Goal: Information Seeking & Learning: Understand process/instructions

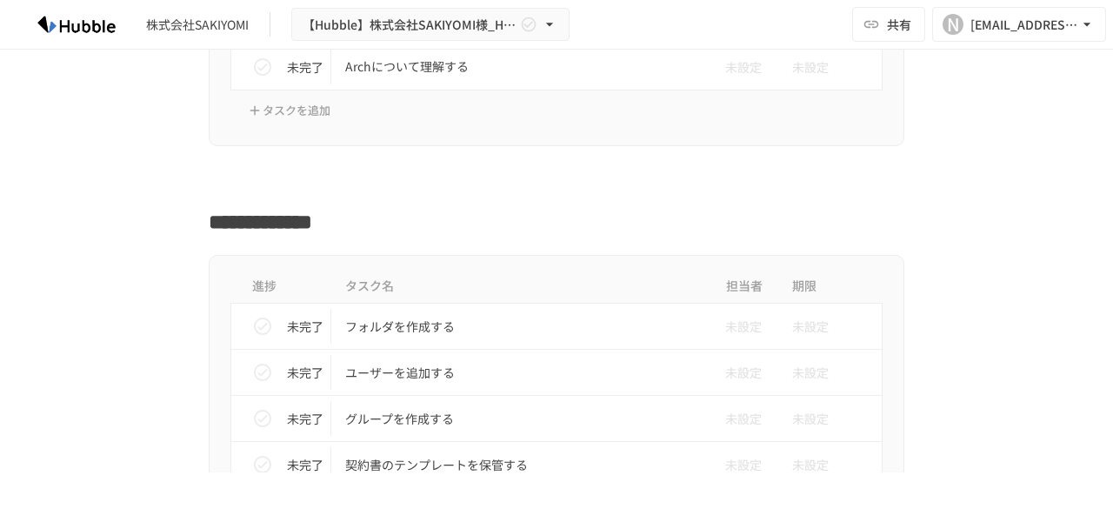
scroll to position [513, 0]
click at [370, 326] on p "フォルダを作成する" at bounding box center [520, 325] width 350 height 22
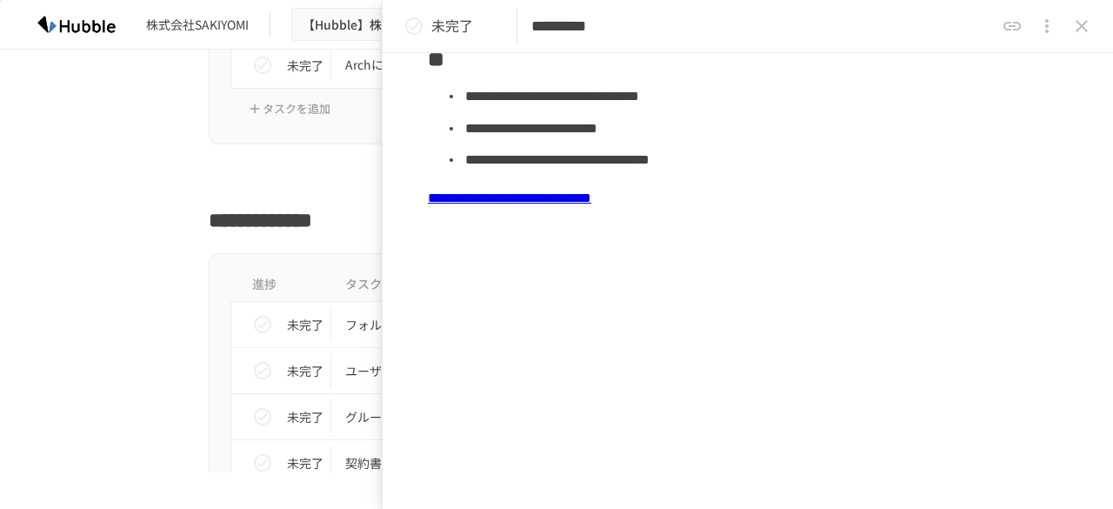
scroll to position [549, 0]
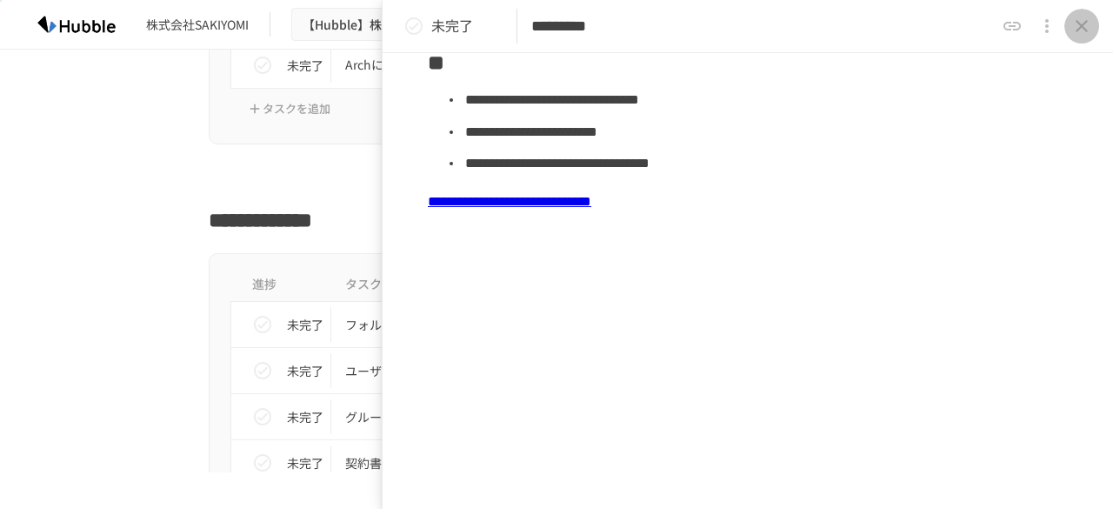
click at [1073, 17] on icon "close drawer" at bounding box center [1081, 26] width 21 height 21
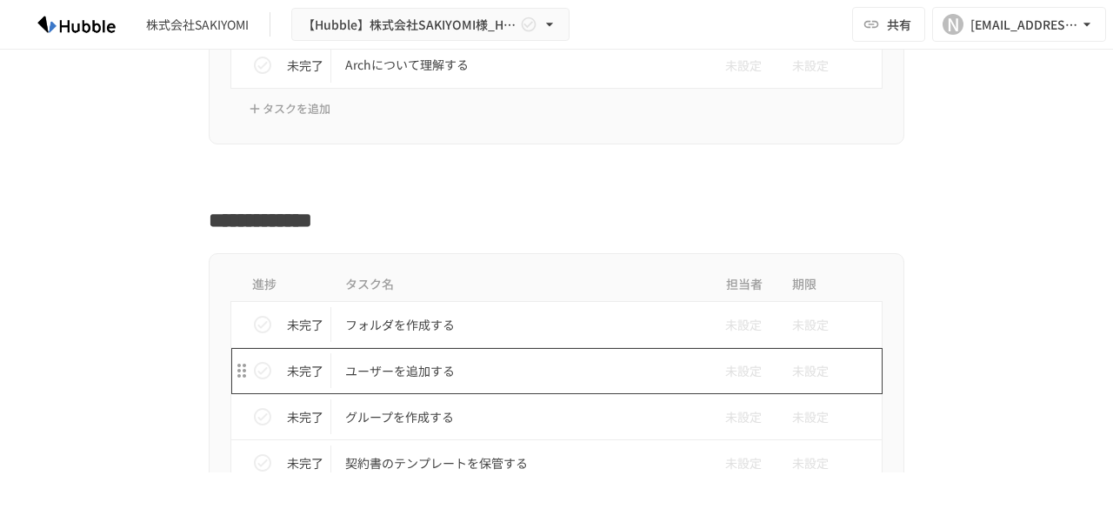
click at [416, 374] on p "ユーザーを追加する" at bounding box center [520, 371] width 350 height 22
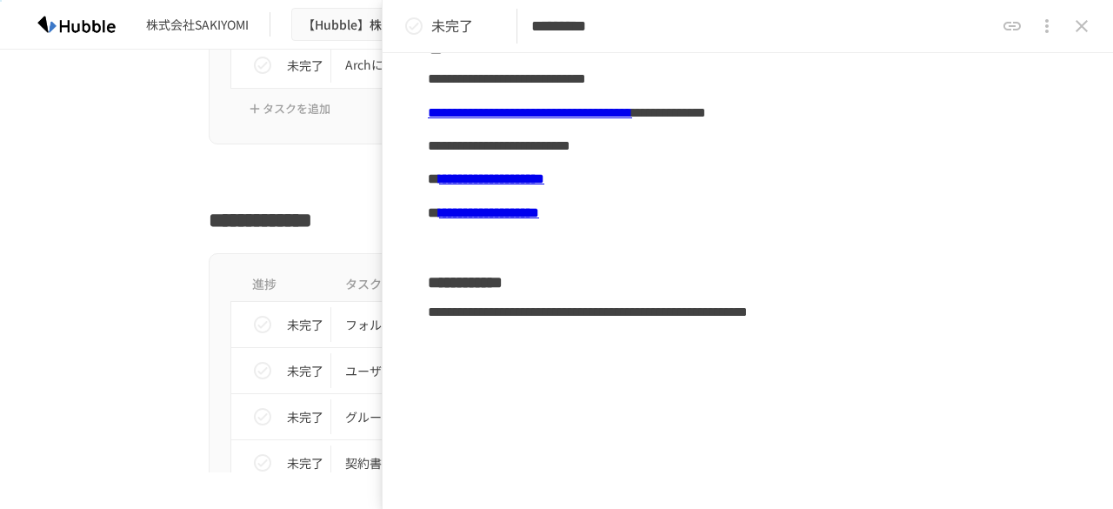
scroll to position [263, 0]
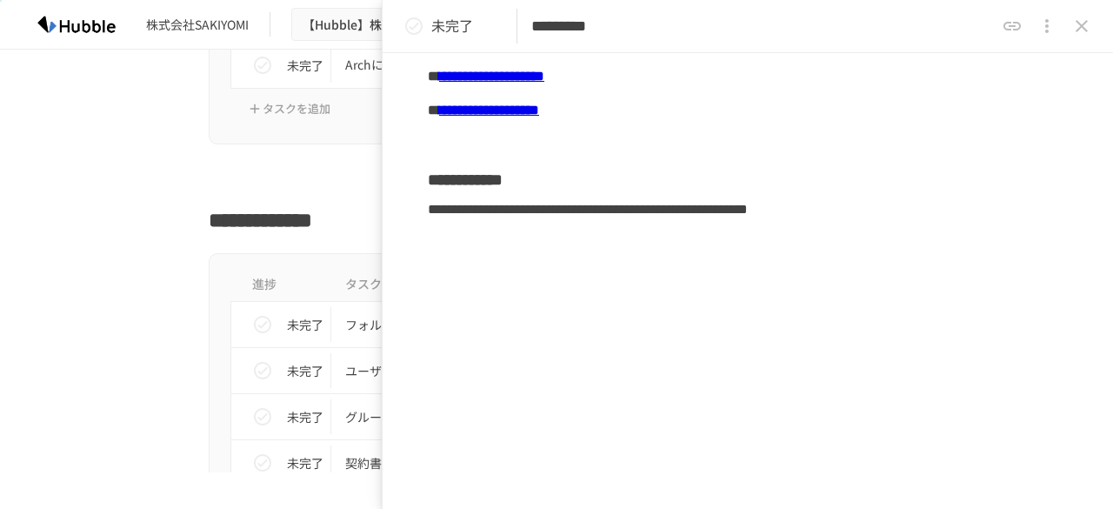
click at [1078, 34] on icon "close drawer" at bounding box center [1081, 26] width 21 height 21
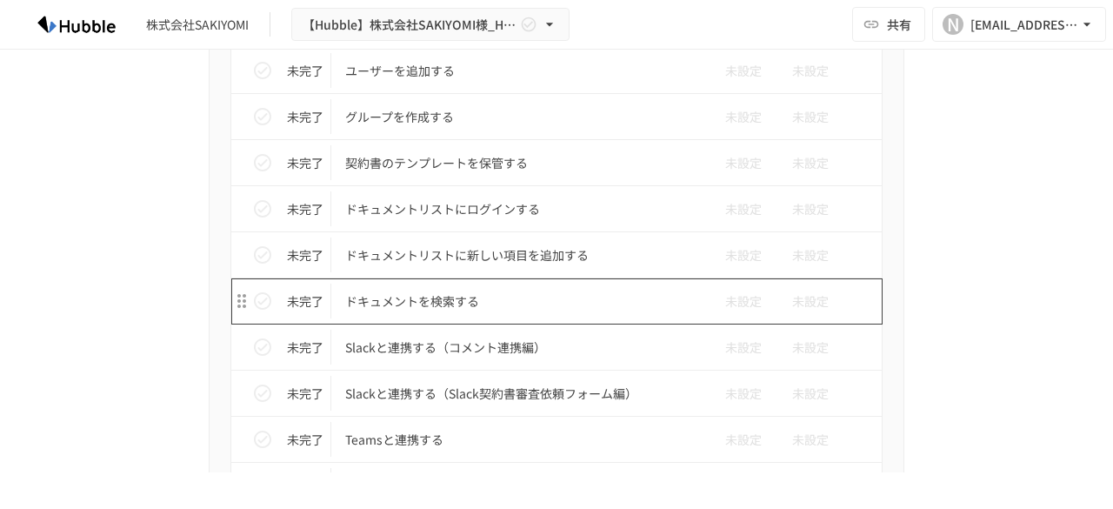
scroll to position [880, 0]
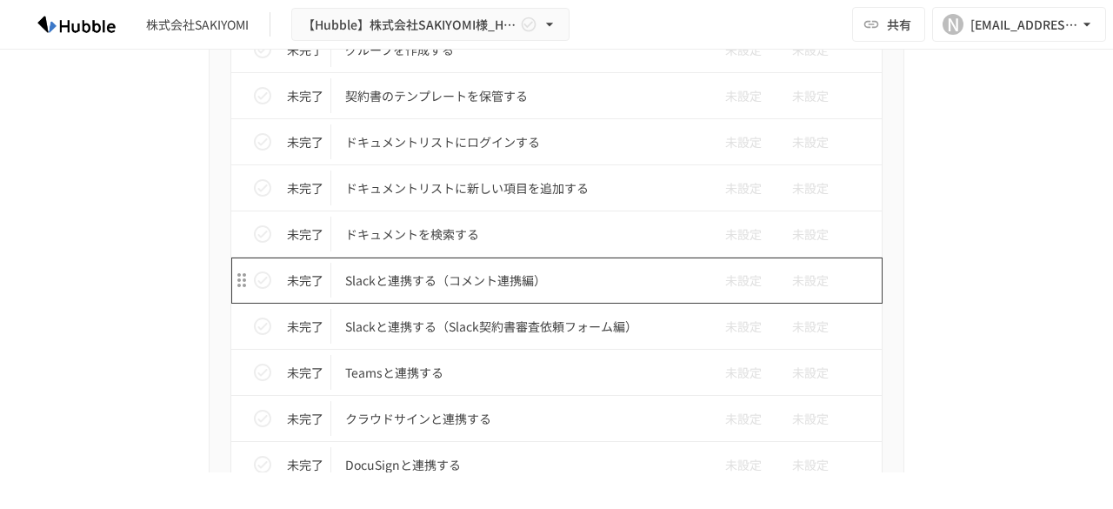
click at [496, 276] on p "Slackと連携する（コメント連携編）" at bounding box center [520, 281] width 350 height 22
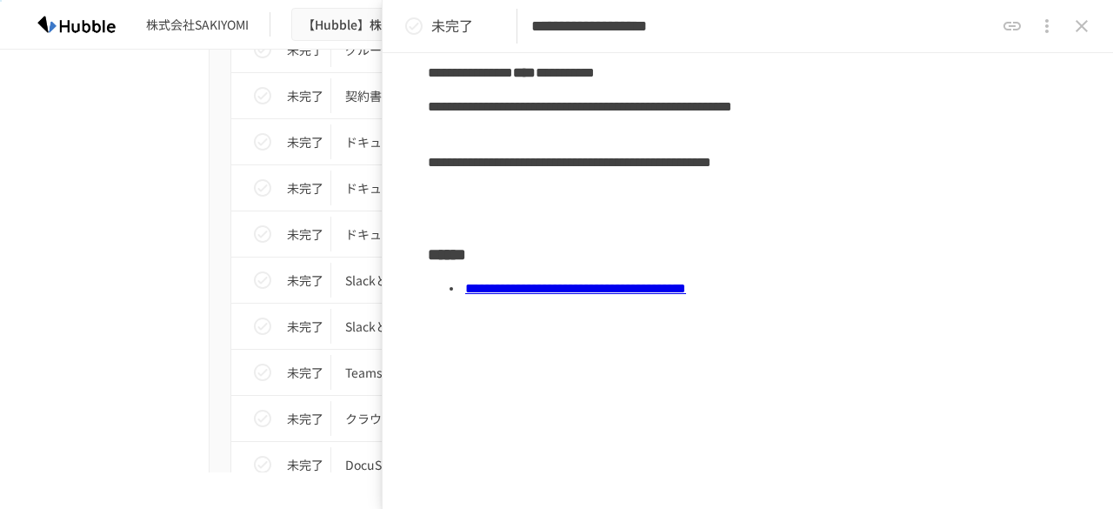
scroll to position [439, 0]
click at [1087, 30] on icon "close drawer" at bounding box center [1081, 26] width 12 height 12
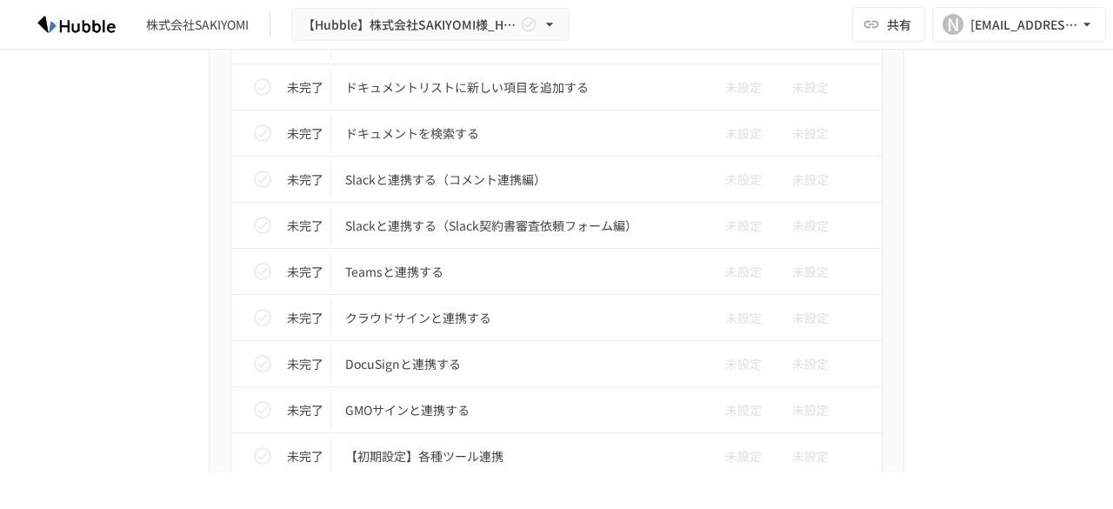
scroll to position [1070, 0]
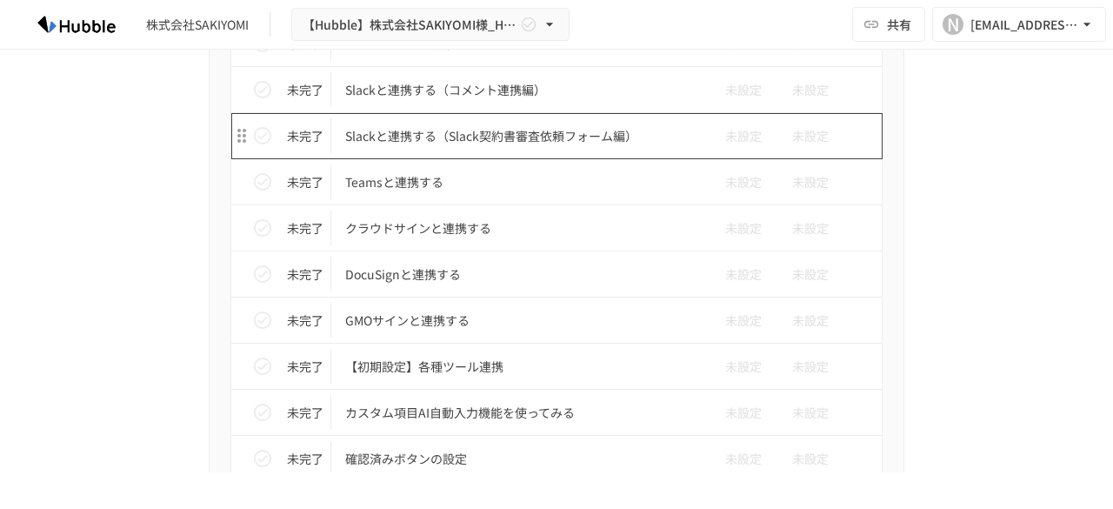
click at [591, 129] on p "Slackと連携する（Slack契約書審査依頼フォーム編）" at bounding box center [520, 136] width 350 height 22
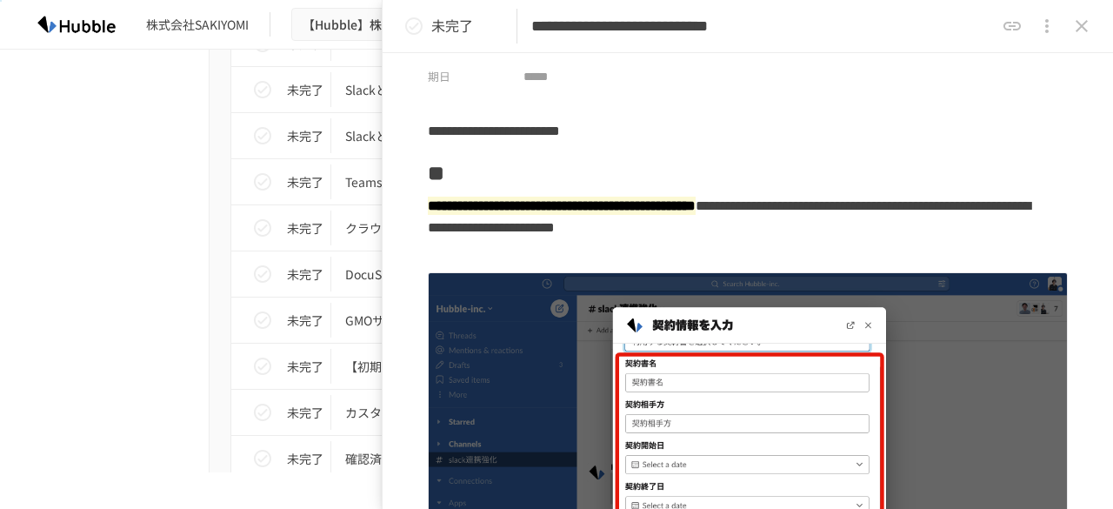
scroll to position [81, 0]
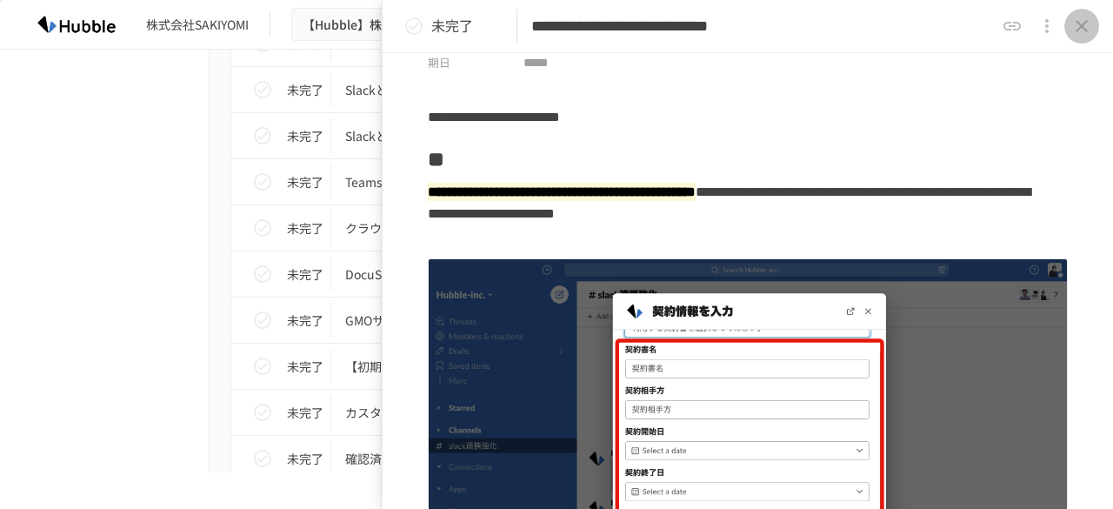
click at [1078, 36] on icon "close drawer" at bounding box center [1081, 26] width 21 height 21
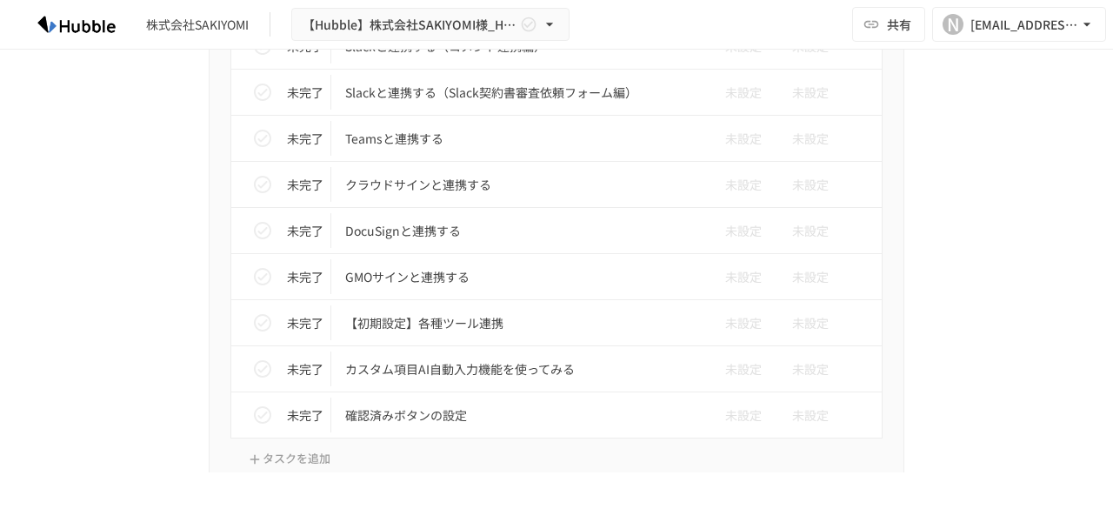
scroll to position [1115, 0]
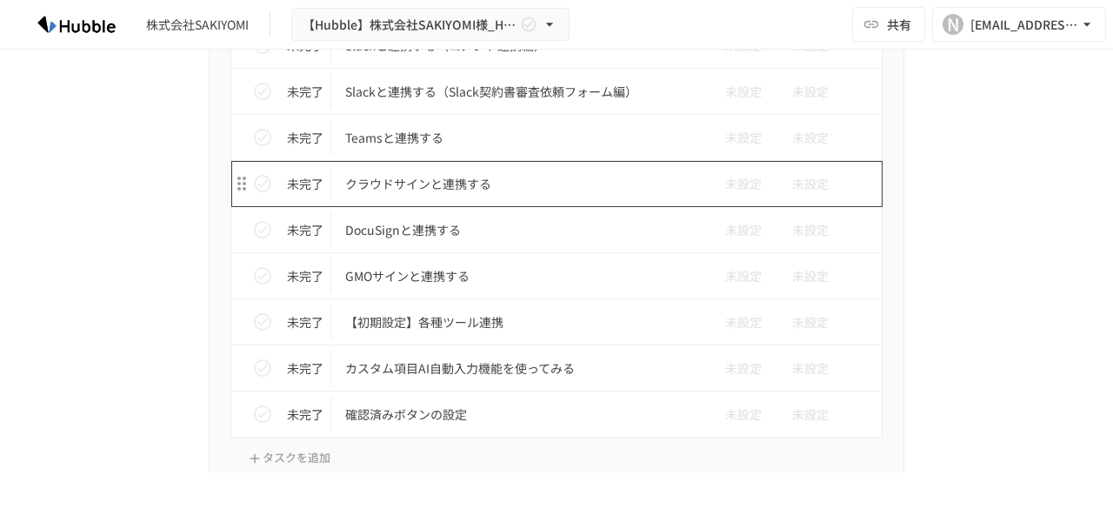
click at [443, 182] on p "クラウドサインと連携する" at bounding box center [520, 184] width 350 height 22
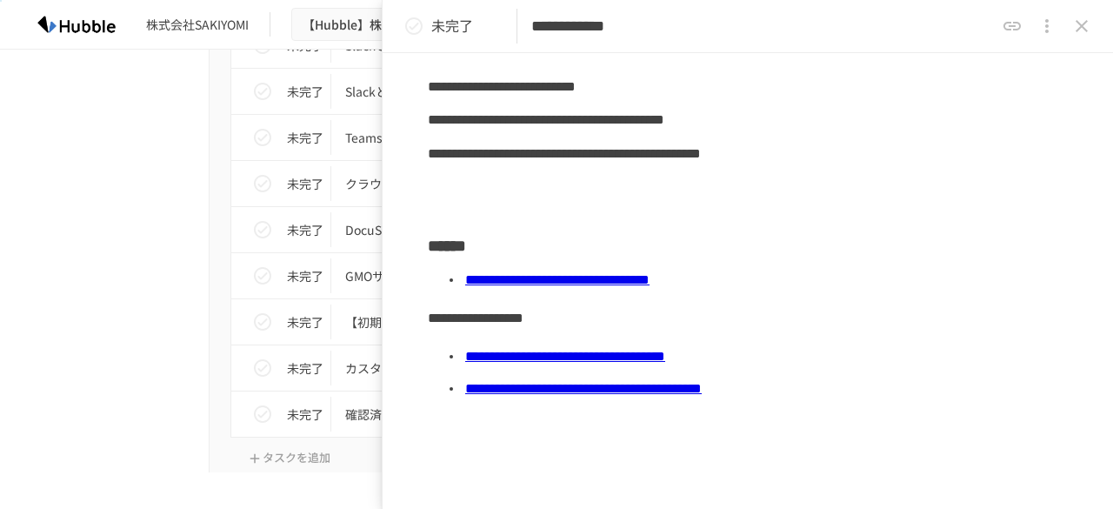
scroll to position [438, 0]
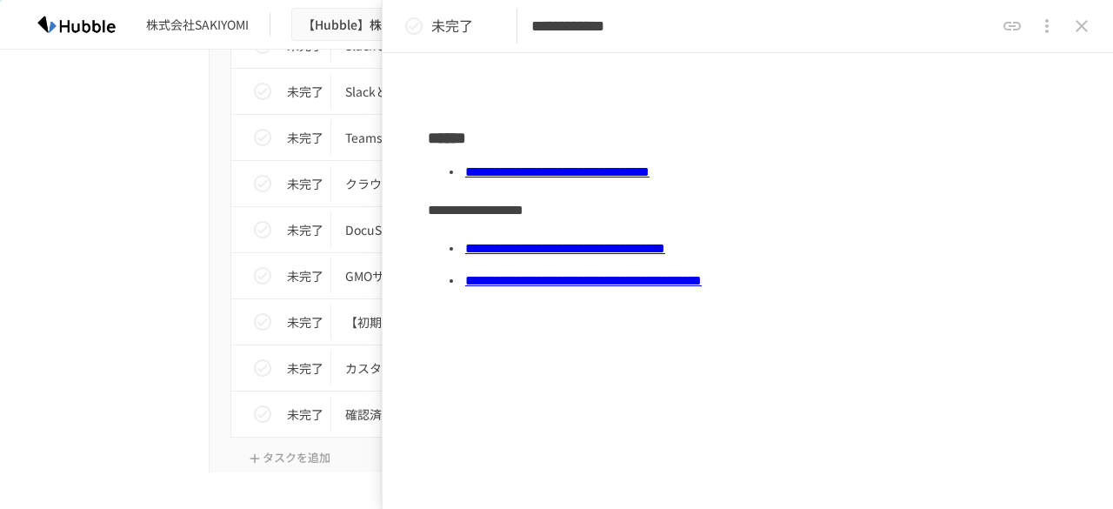
click at [1085, 30] on icon "close drawer" at bounding box center [1081, 26] width 21 height 21
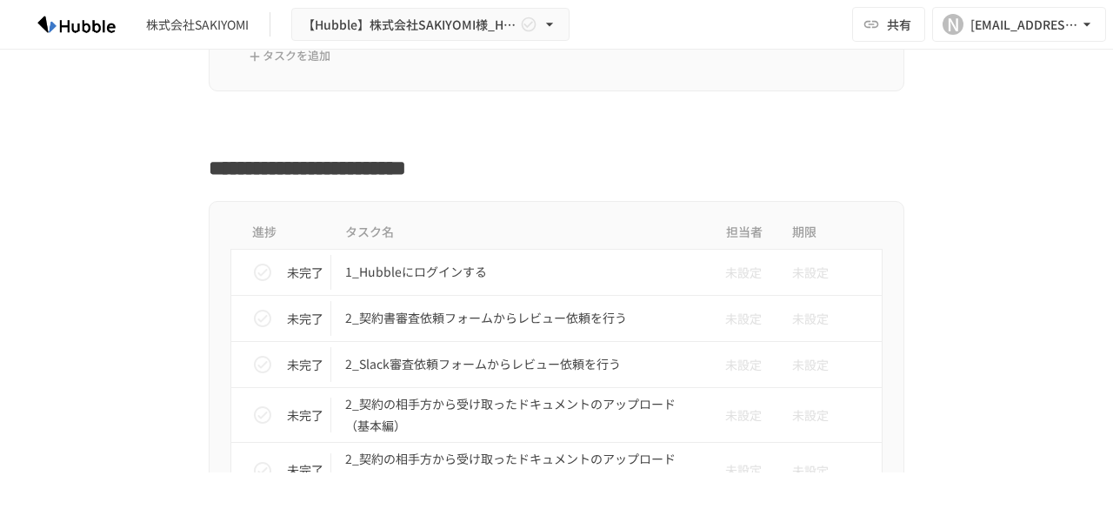
scroll to position [1579, 0]
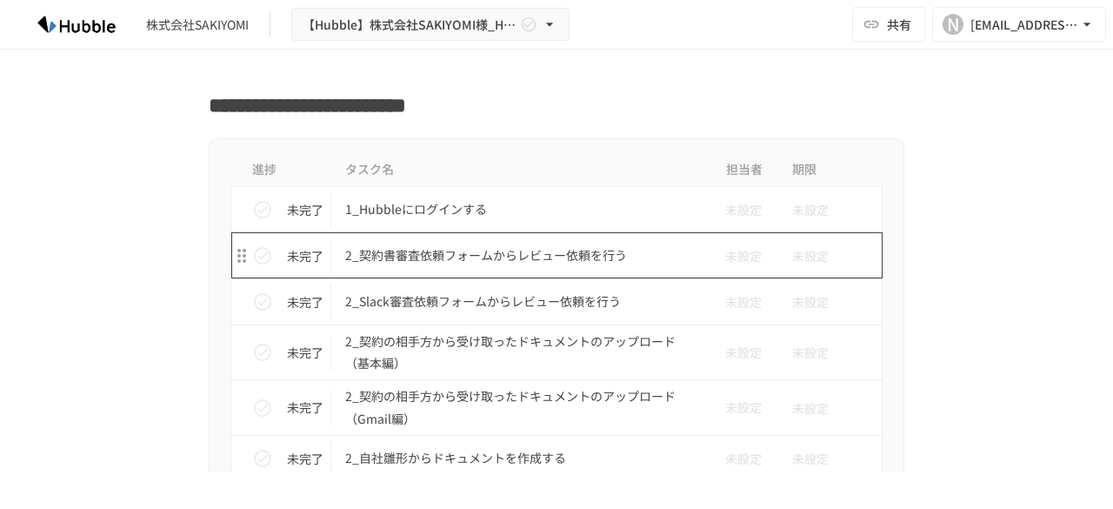
click at [501, 248] on p "2_契約書審査依頼フォームからレビュー依頼を行う" at bounding box center [520, 255] width 350 height 22
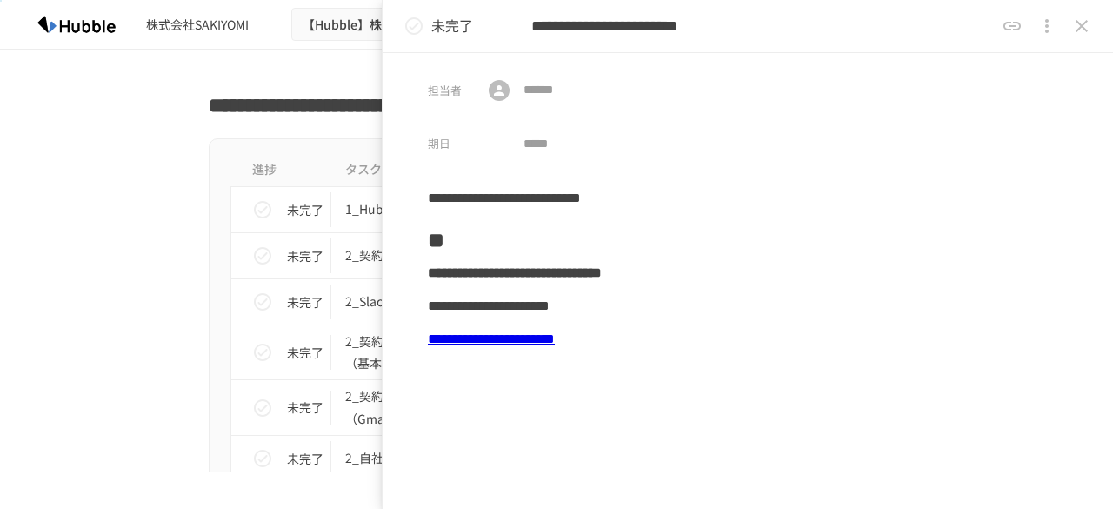
scroll to position [58, 0]
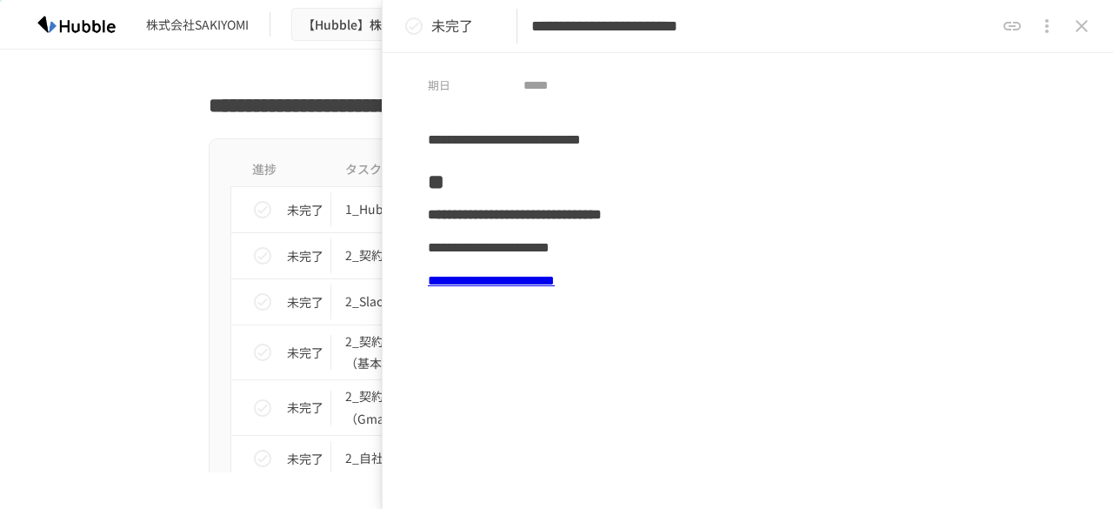
click at [555, 279] on link "**********" at bounding box center [491, 280] width 127 height 13
click at [1083, 36] on icon "close drawer" at bounding box center [1081, 26] width 21 height 21
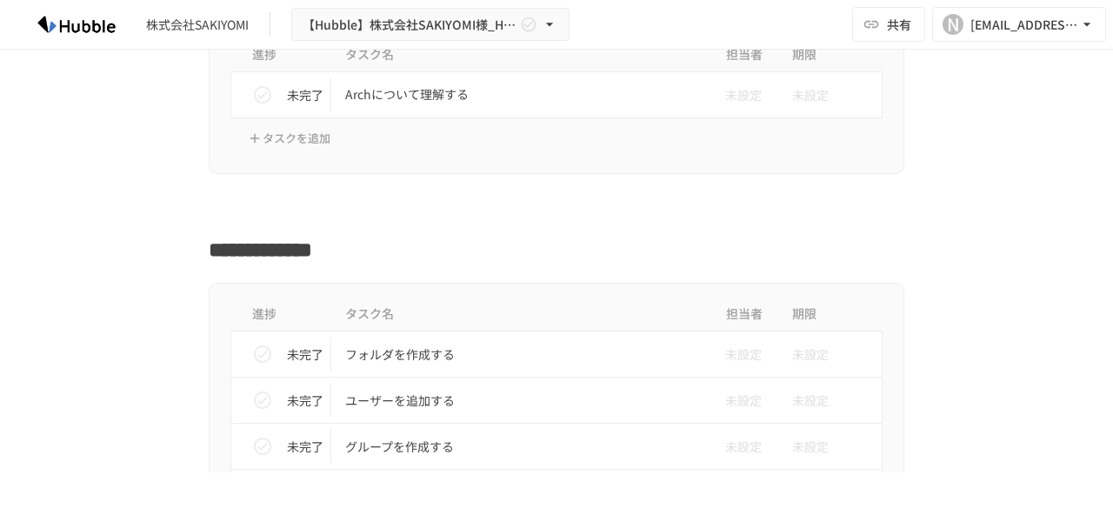
scroll to position [485, 0]
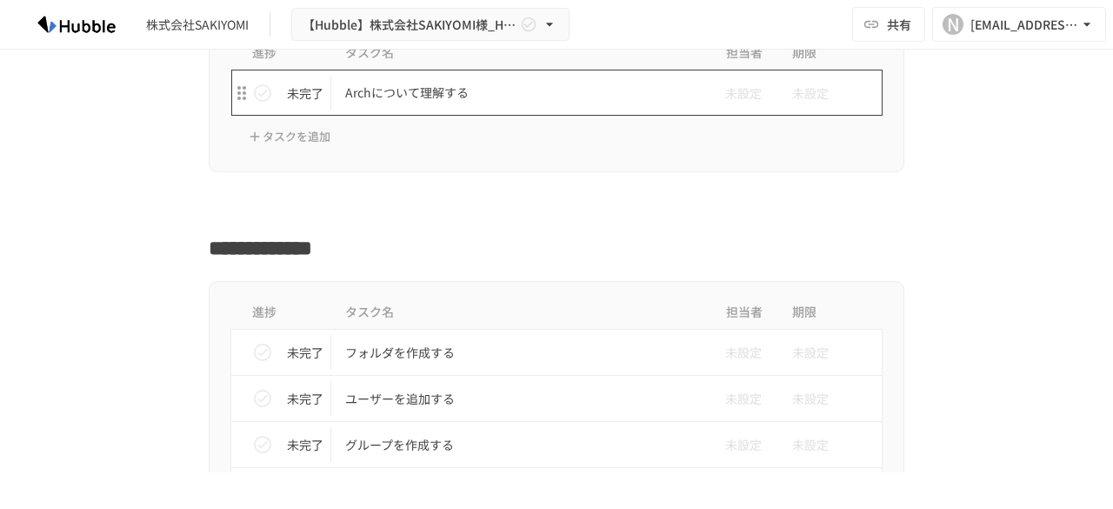
click at [423, 84] on p "Archについて理解する" at bounding box center [520, 93] width 350 height 22
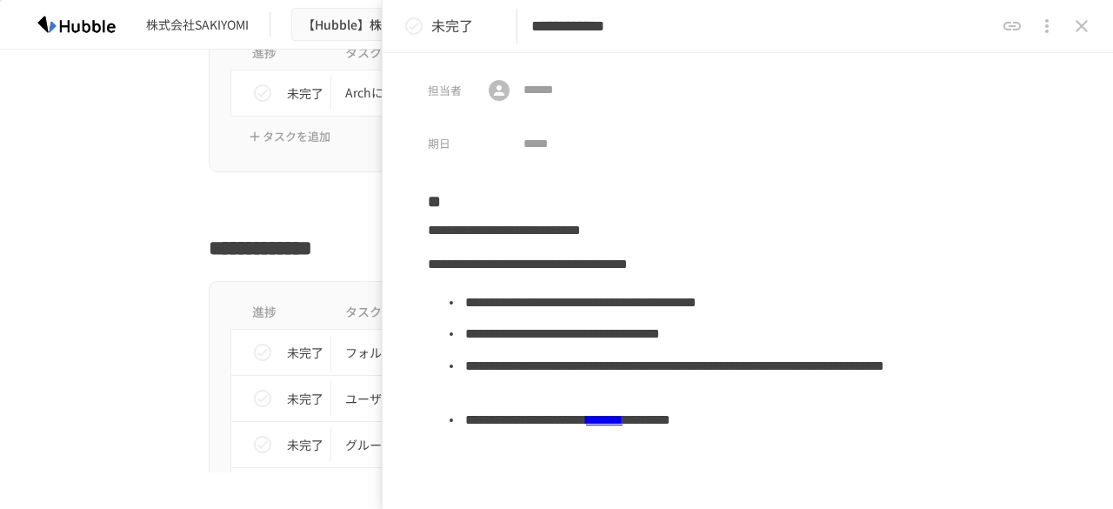
click at [1084, 22] on icon "close drawer" at bounding box center [1081, 26] width 21 height 21
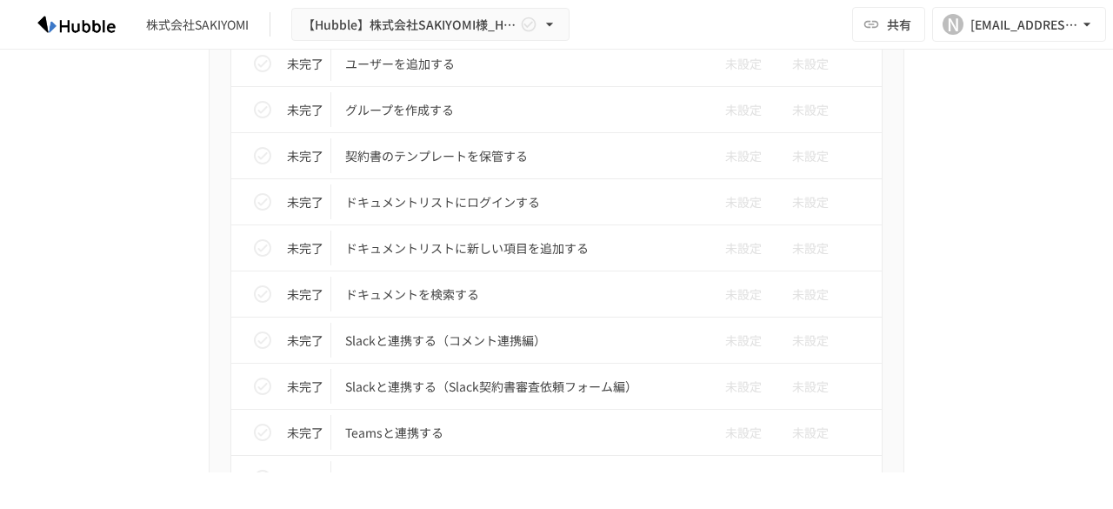
scroll to position [900, 0]
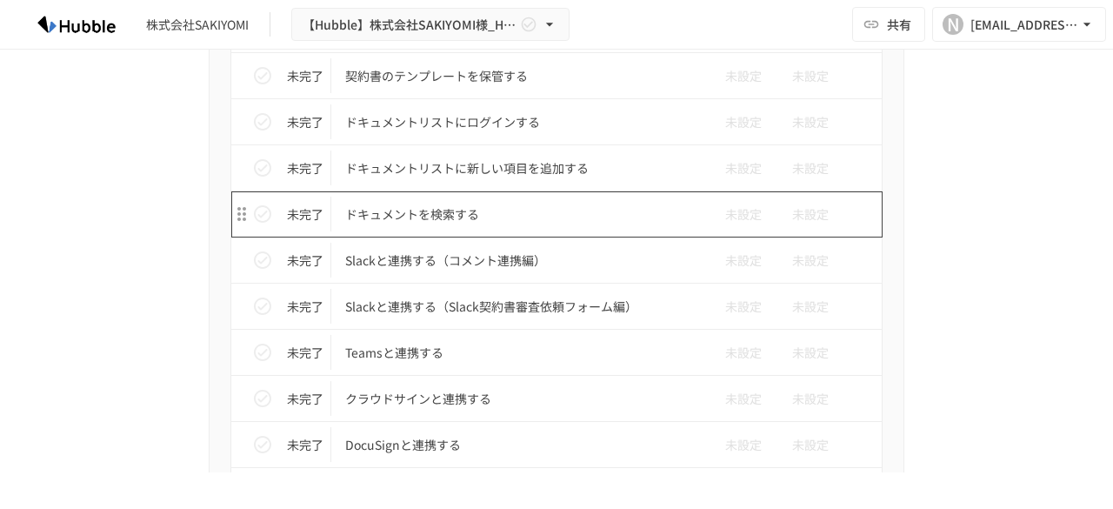
click at [457, 203] on p "ドキュメントを検索する" at bounding box center [520, 214] width 350 height 22
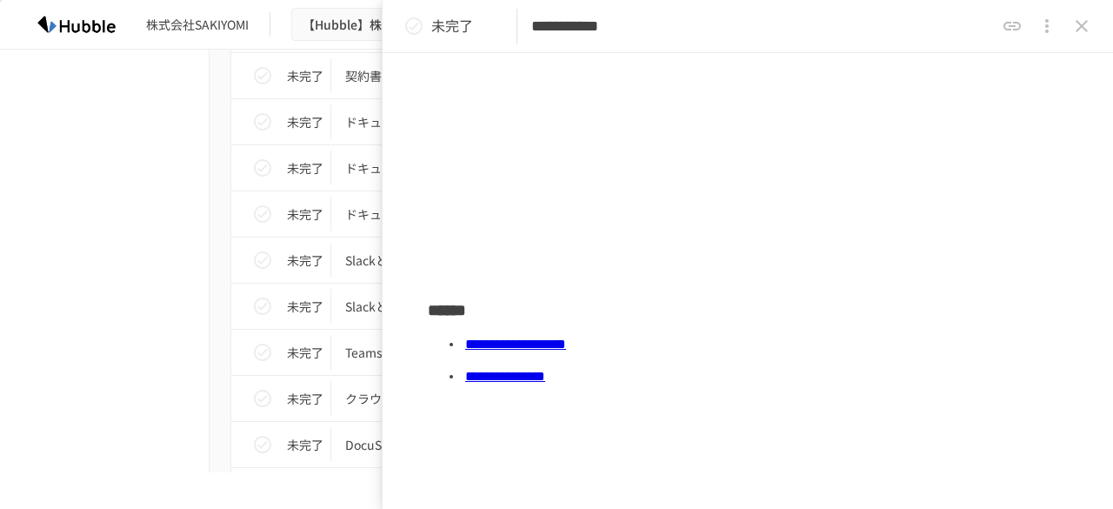
scroll to position [520, 0]
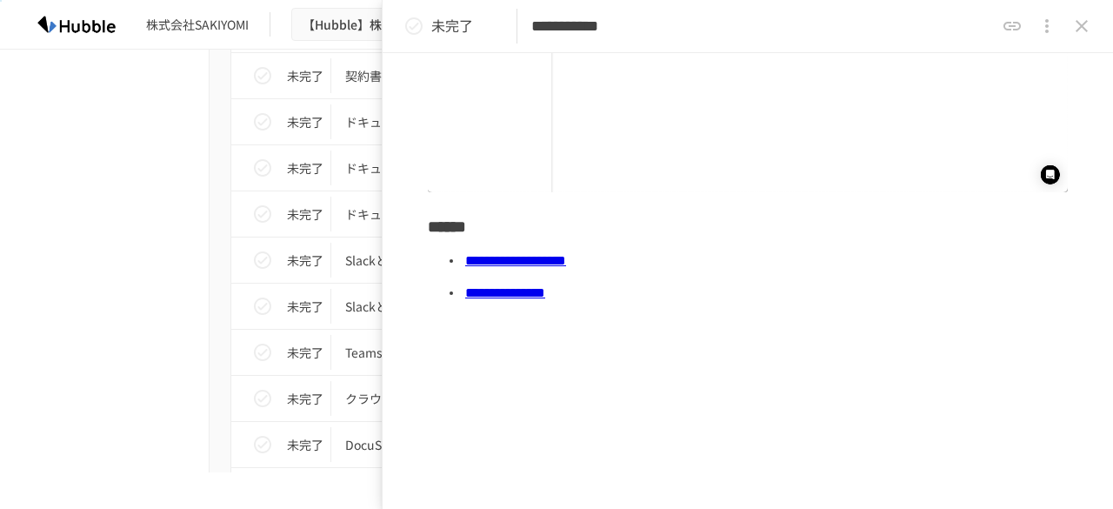
click at [1076, 27] on icon "close drawer" at bounding box center [1081, 26] width 21 height 21
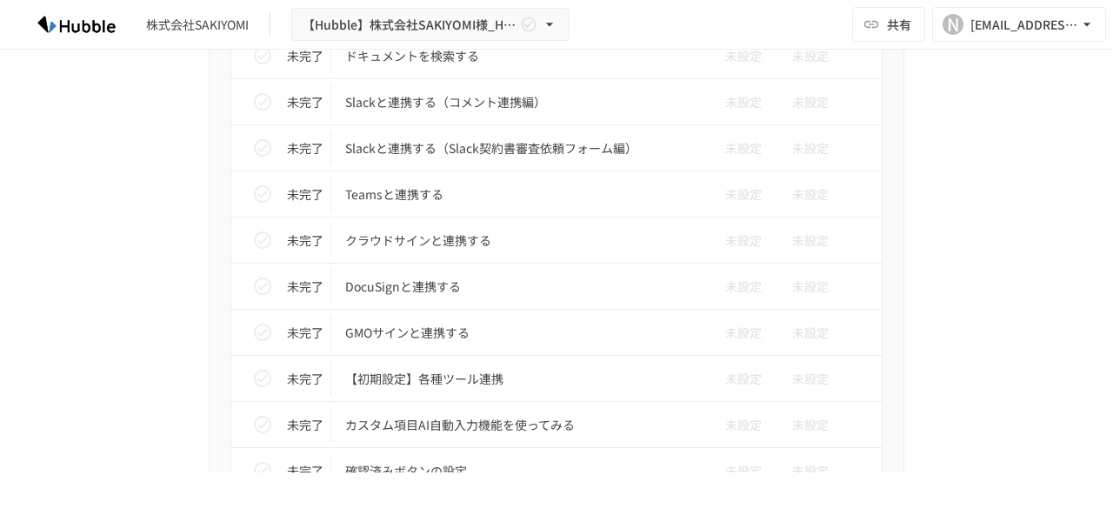
scroll to position [1136, 0]
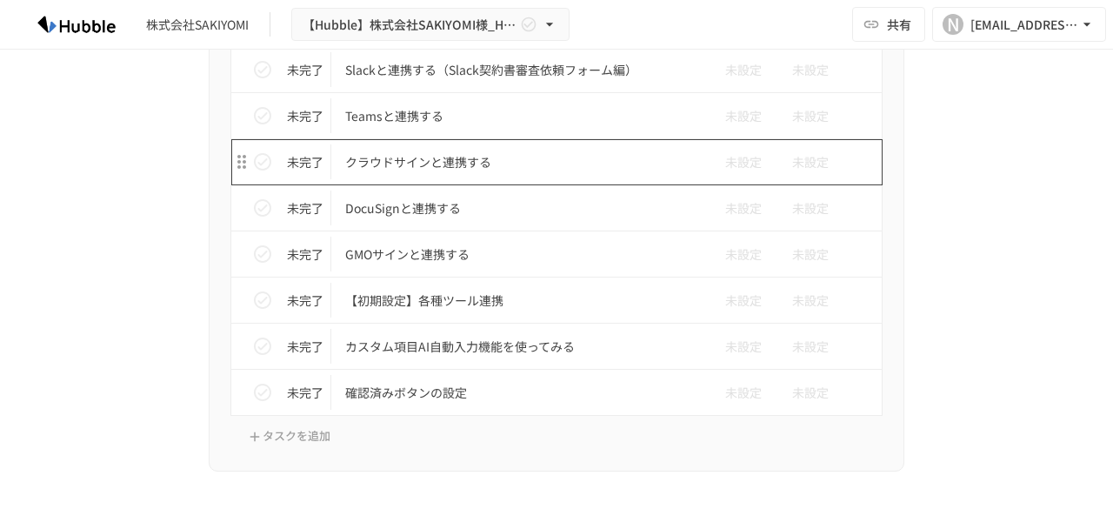
click at [471, 165] on p "クラウドサインと連携する" at bounding box center [520, 162] width 350 height 22
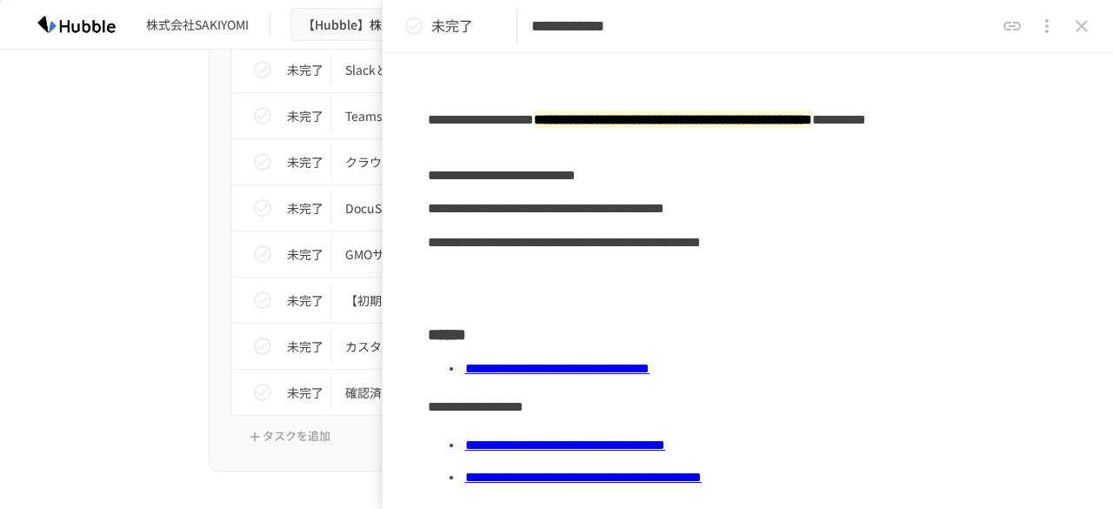
scroll to position [315, 0]
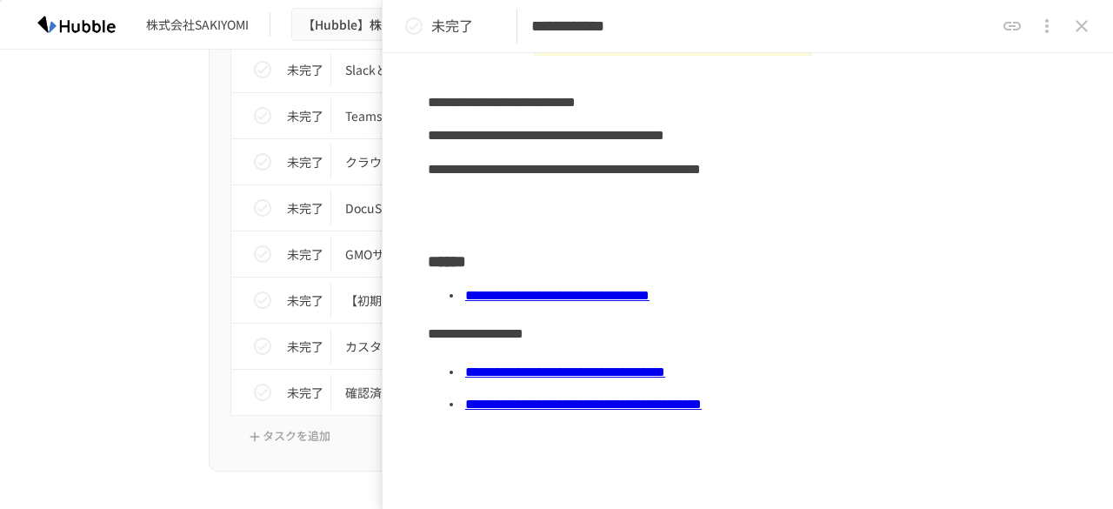
click at [1079, 37] on button "close drawer" at bounding box center [1081, 26] width 35 height 35
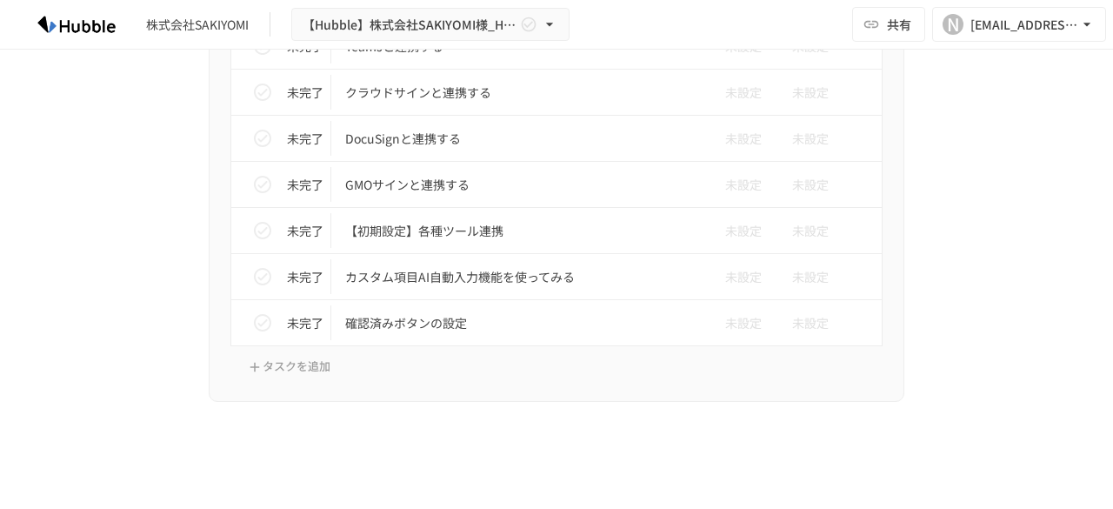
scroll to position [1262, 0]
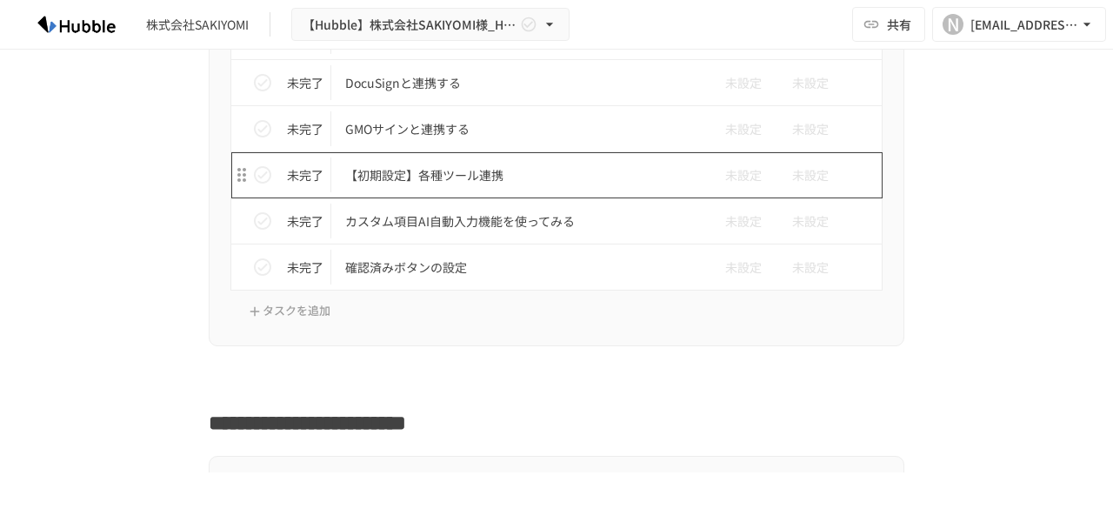
click at [445, 164] on p "【初期設定】各種ツール連携" at bounding box center [520, 175] width 350 height 22
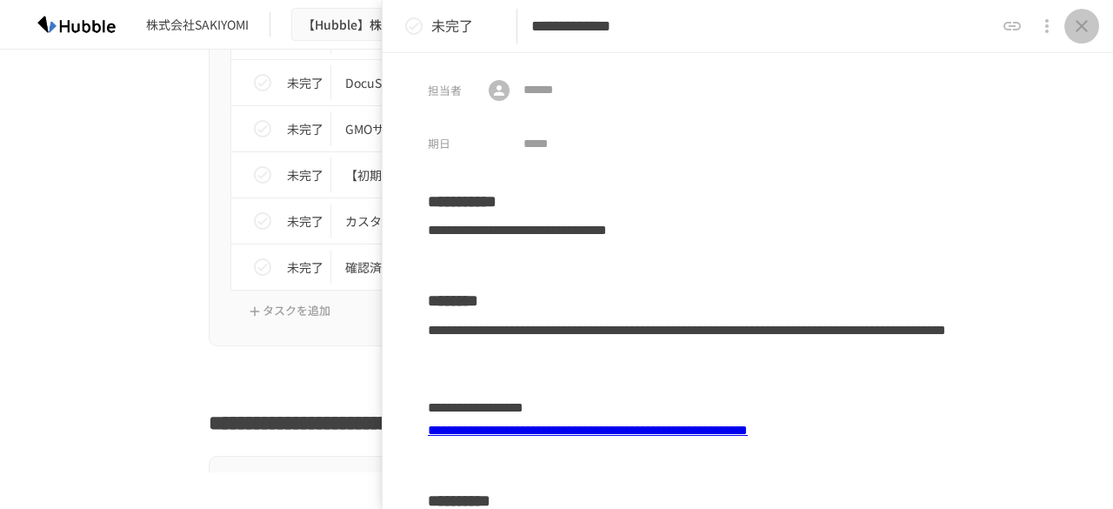
click at [1087, 33] on icon "close drawer" at bounding box center [1081, 26] width 21 height 21
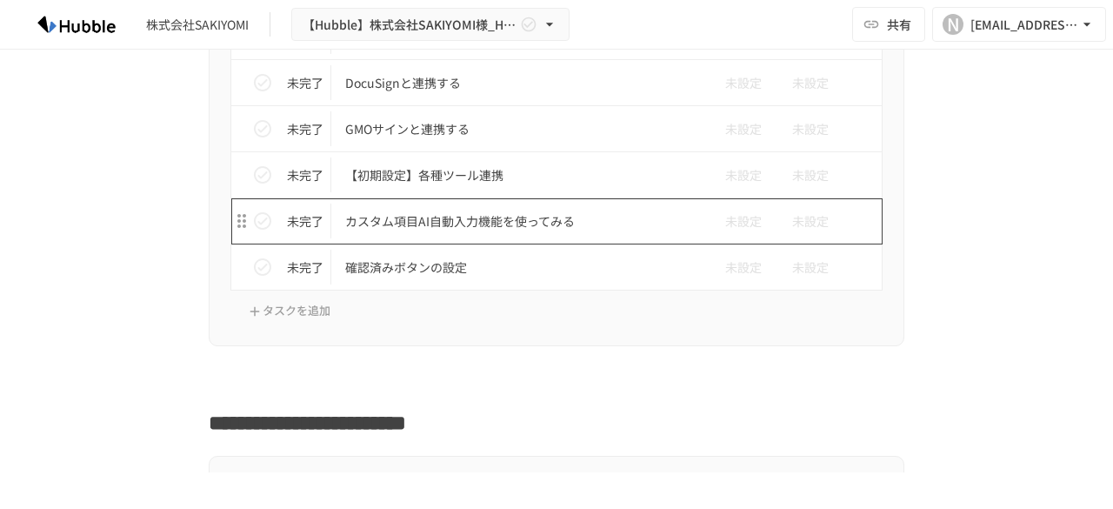
click at [457, 223] on p "カスタム項目AI自動入力機能を使ってみる" at bounding box center [520, 221] width 350 height 22
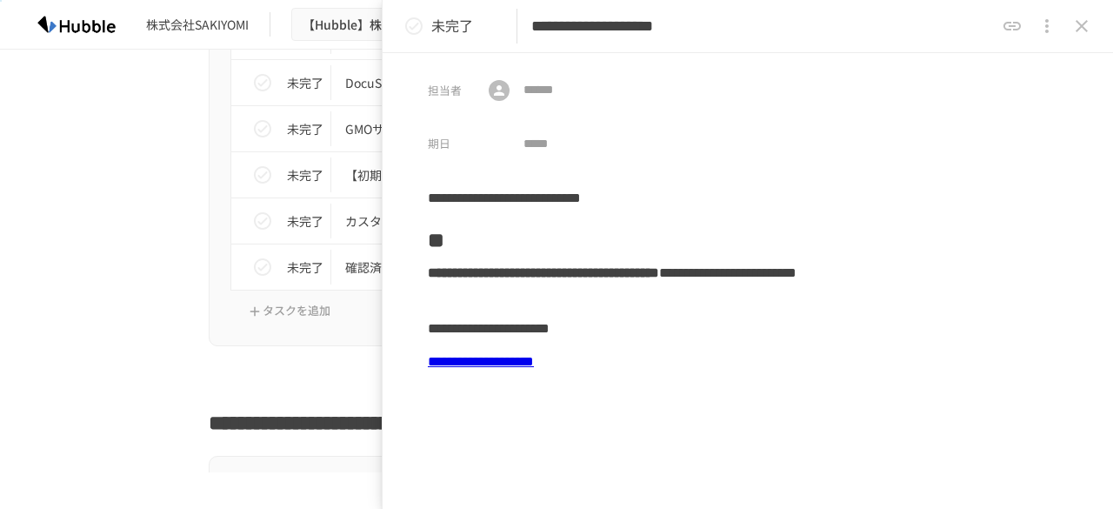
click at [534, 364] on link "**********" at bounding box center [481, 361] width 106 height 13
click at [1087, 30] on icon "close drawer" at bounding box center [1081, 26] width 21 height 21
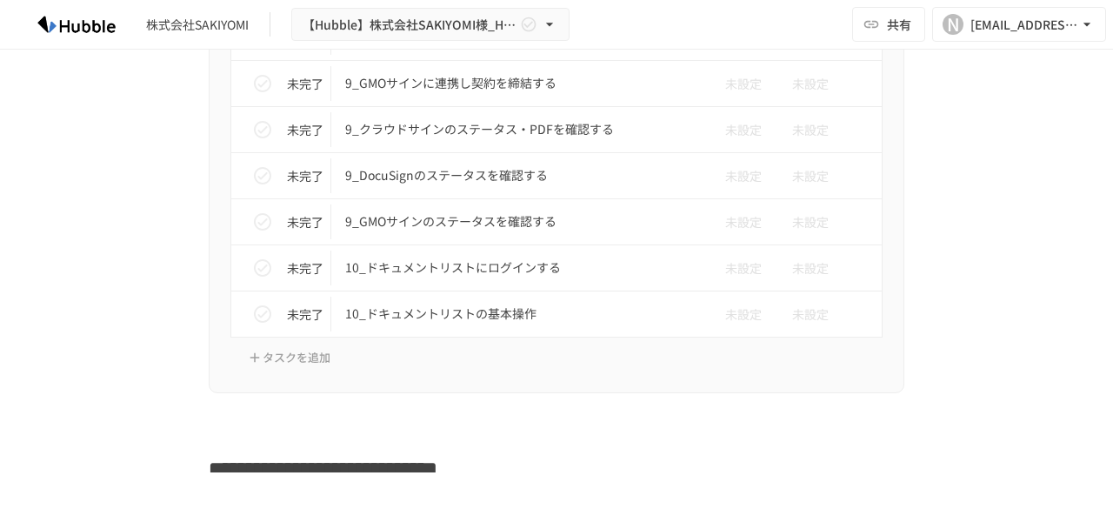
scroll to position [2592, 0]
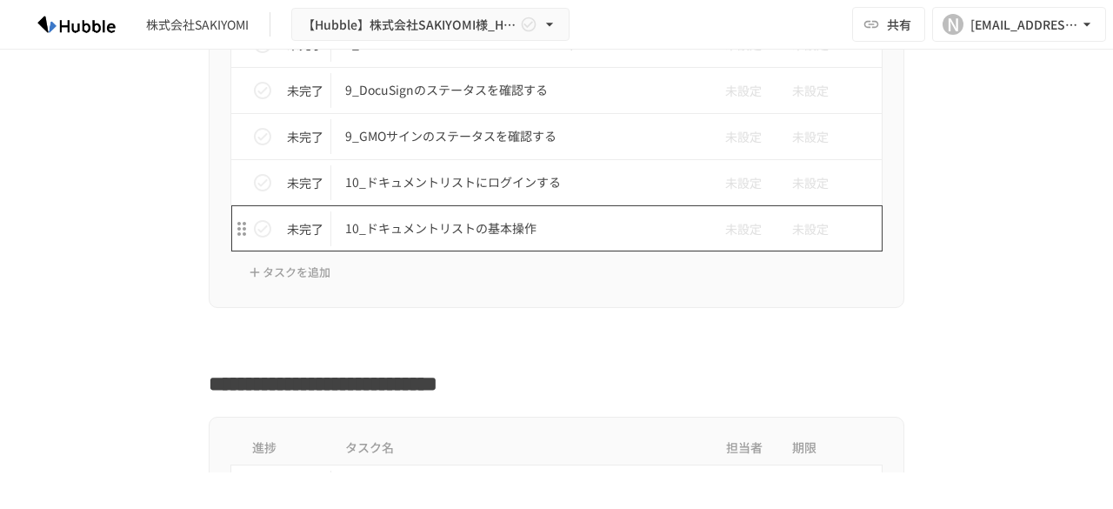
click at [500, 217] on p "10_ドキュメントリストの基本操作" at bounding box center [520, 228] width 350 height 22
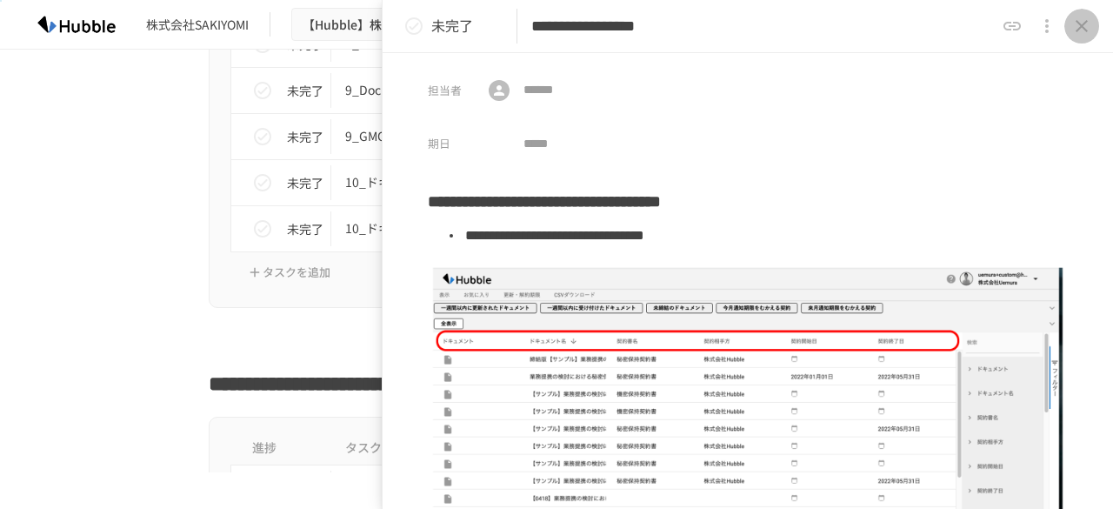
click at [1082, 20] on icon "close drawer" at bounding box center [1081, 26] width 21 height 21
